Goal: Complete application form

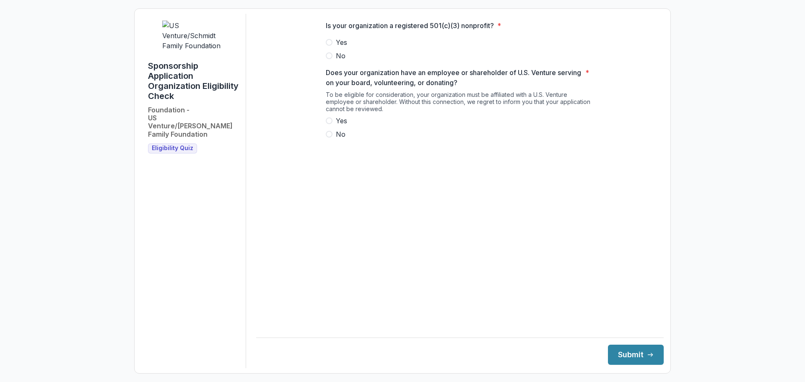
click at [331, 46] on span at bounding box center [329, 42] width 7 height 7
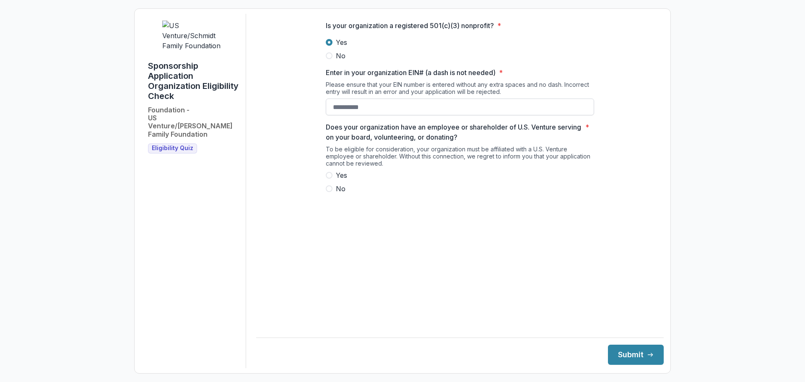
click at [366, 114] on input "Enter in your organization EIN# (a dash is not needed) *" at bounding box center [460, 106] width 268 height 17
click at [170, 145] on span "Eligibility Quiz" at bounding box center [172, 148] width 41 height 7
click at [169, 145] on span "Eligibility Quiz" at bounding box center [172, 148] width 41 height 7
click at [168, 145] on span "Eligibility Quiz" at bounding box center [172, 148] width 41 height 7
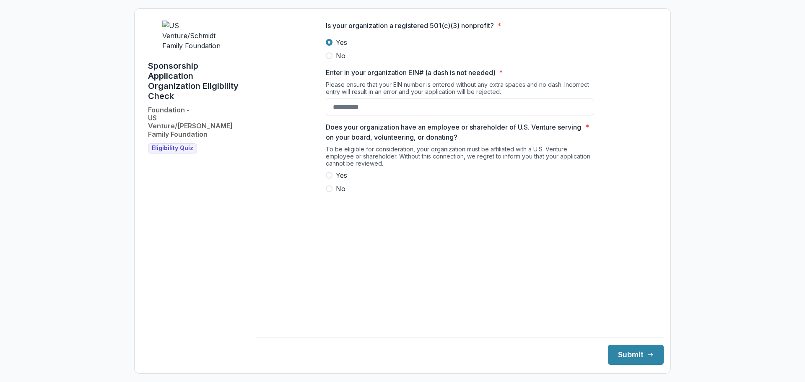
click at [186, 145] on span "Eligibility Quiz" at bounding box center [172, 148] width 41 height 7
click at [191, 33] on img at bounding box center [193, 36] width 63 height 30
click at [174, 106] on h2 "Foundation - US Venture/[PERSON_NAME] Family Foundation" at bounding box center [193, 122] width 91 height 32
